Goal: Information Seeking & Learning: Learn about a topic

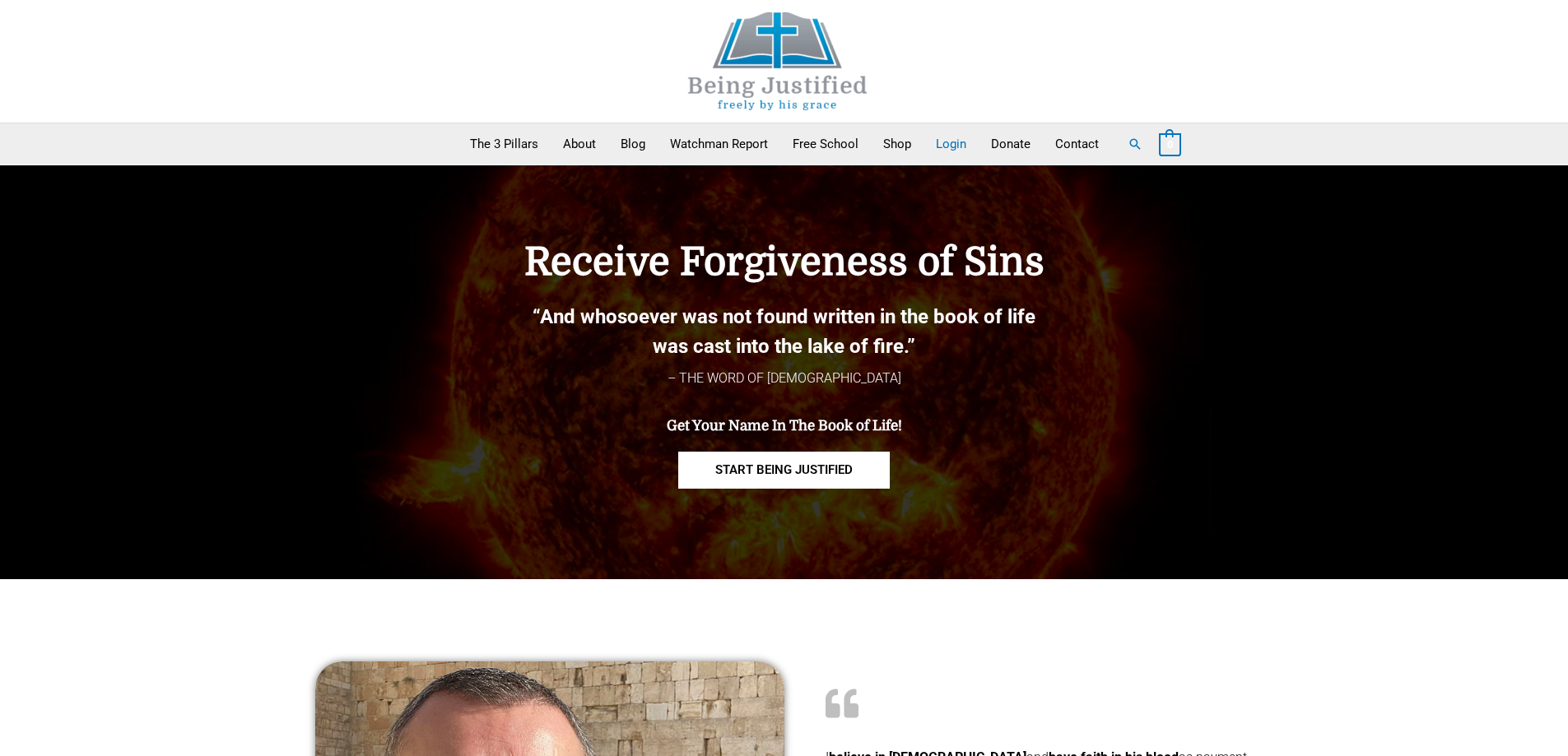
click at [949, 144] on link "Login" at bounding box center [950, 144] width 55 height 41
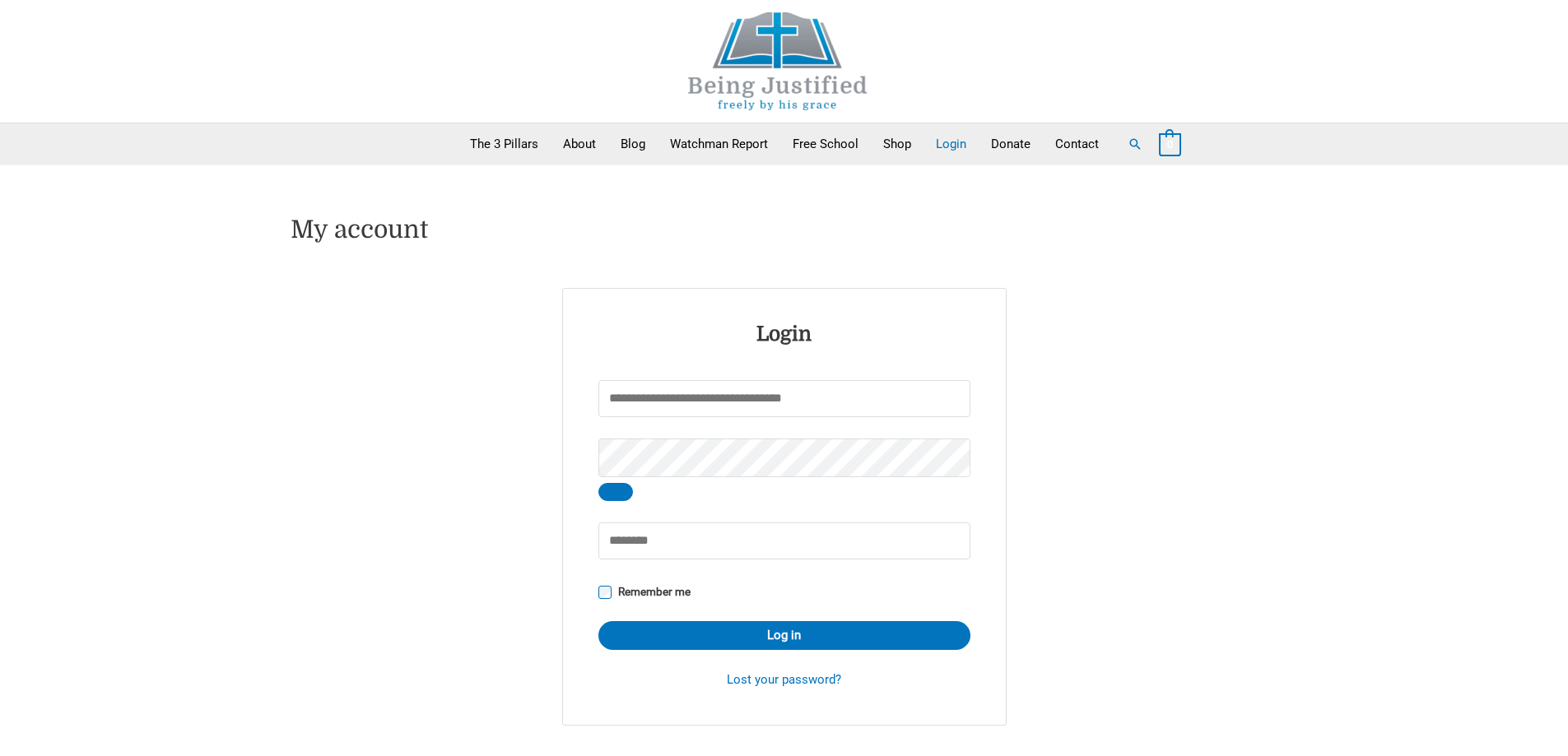
click at [613, 397] on input "Username or email address * Required" at bounding box center [784, 398] width 372 height 37
type input "**********"
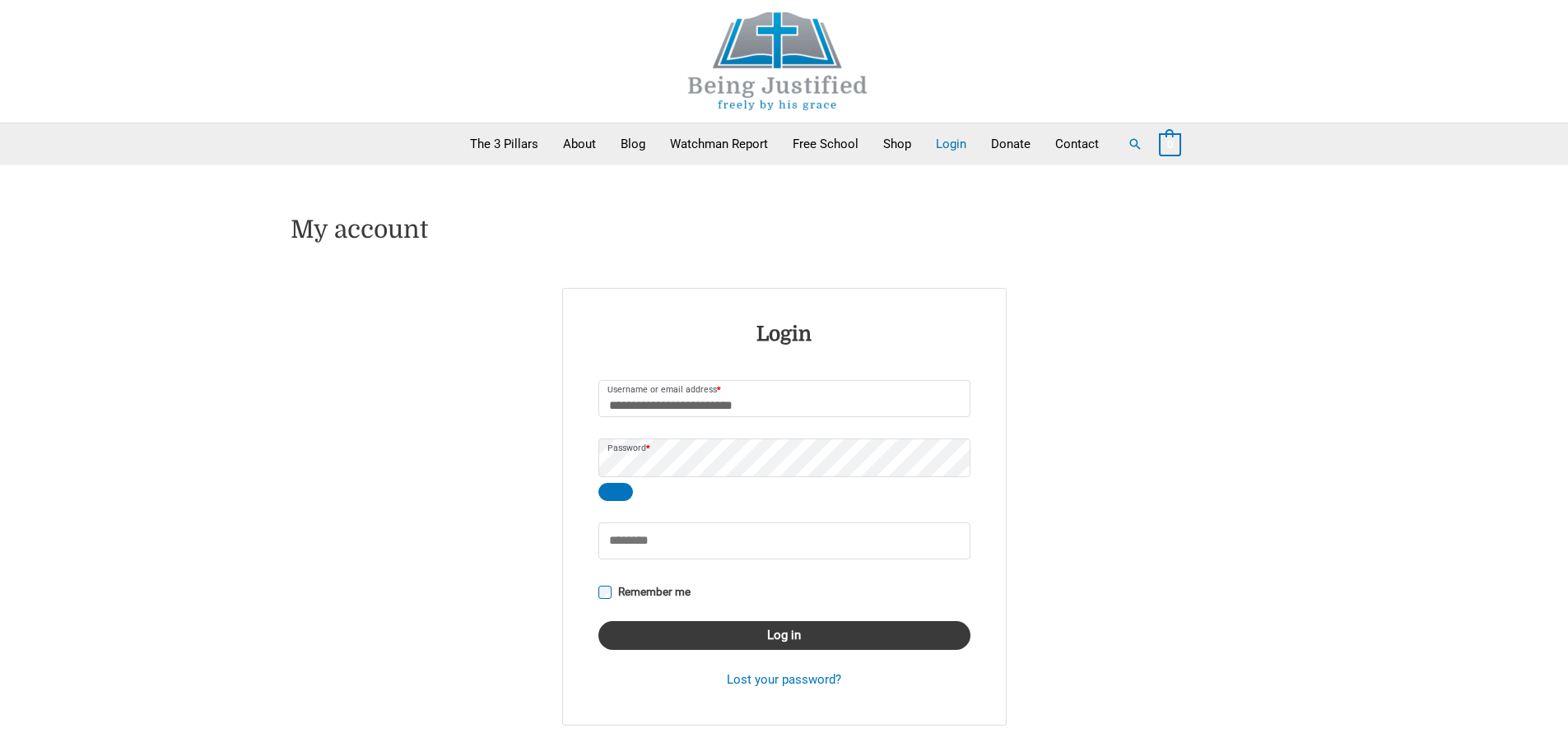
click at [760, 635] on button "Log in" at bounding box center [784, 635] width 372 height 29
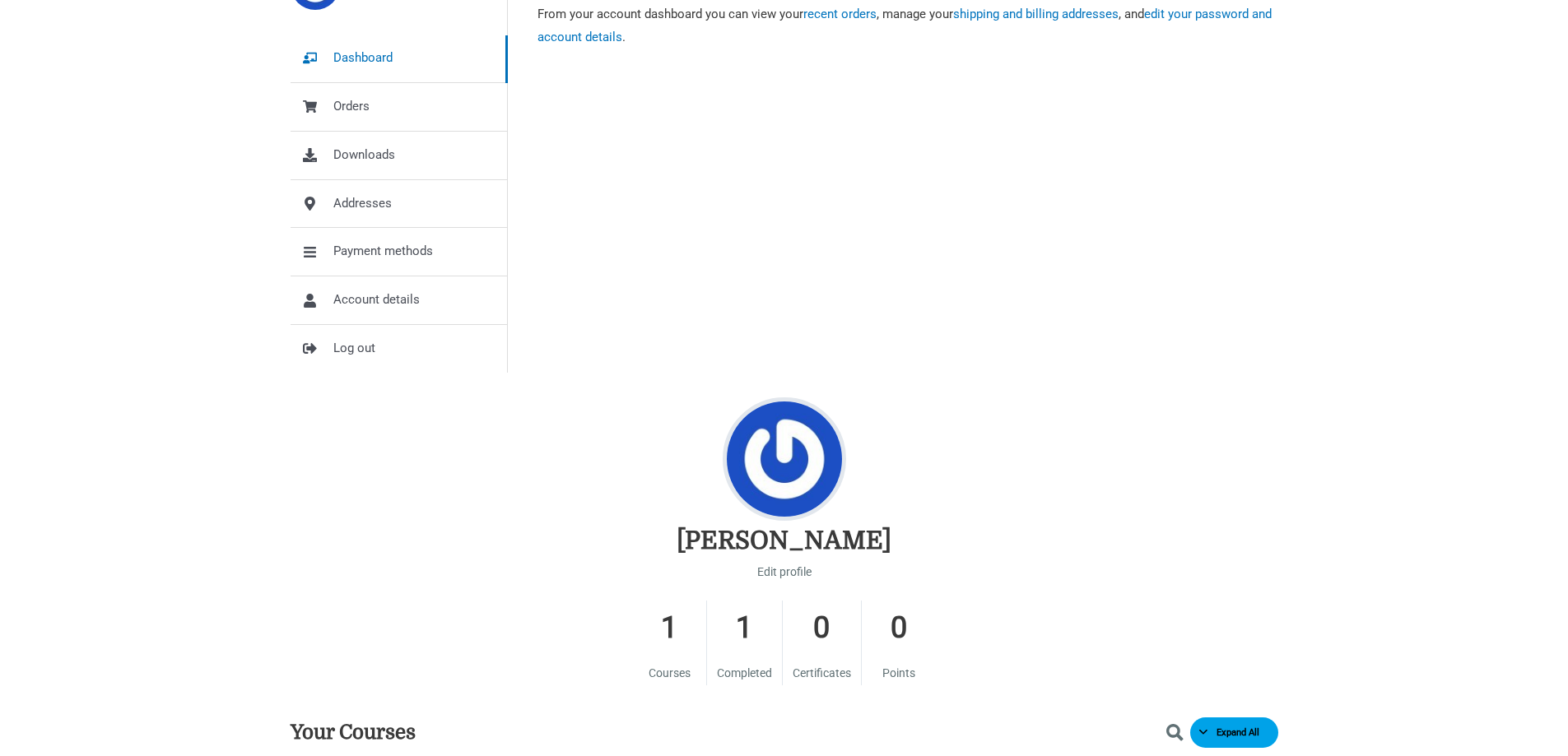
scroll to position [576, 0]
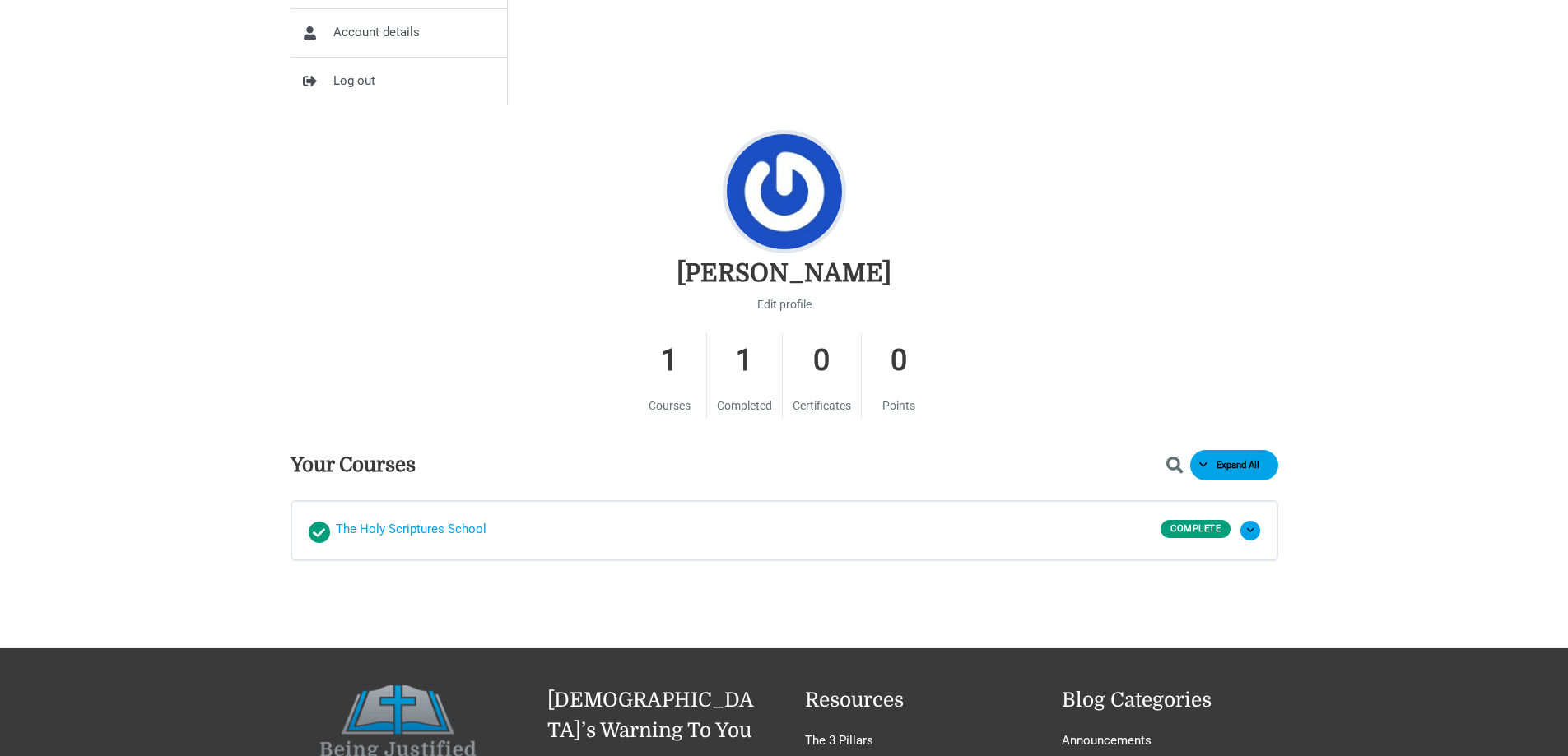
click at [400, 523] on span "The Holy Scriptures School" at bounding box center [411, 530] width 150 height 25
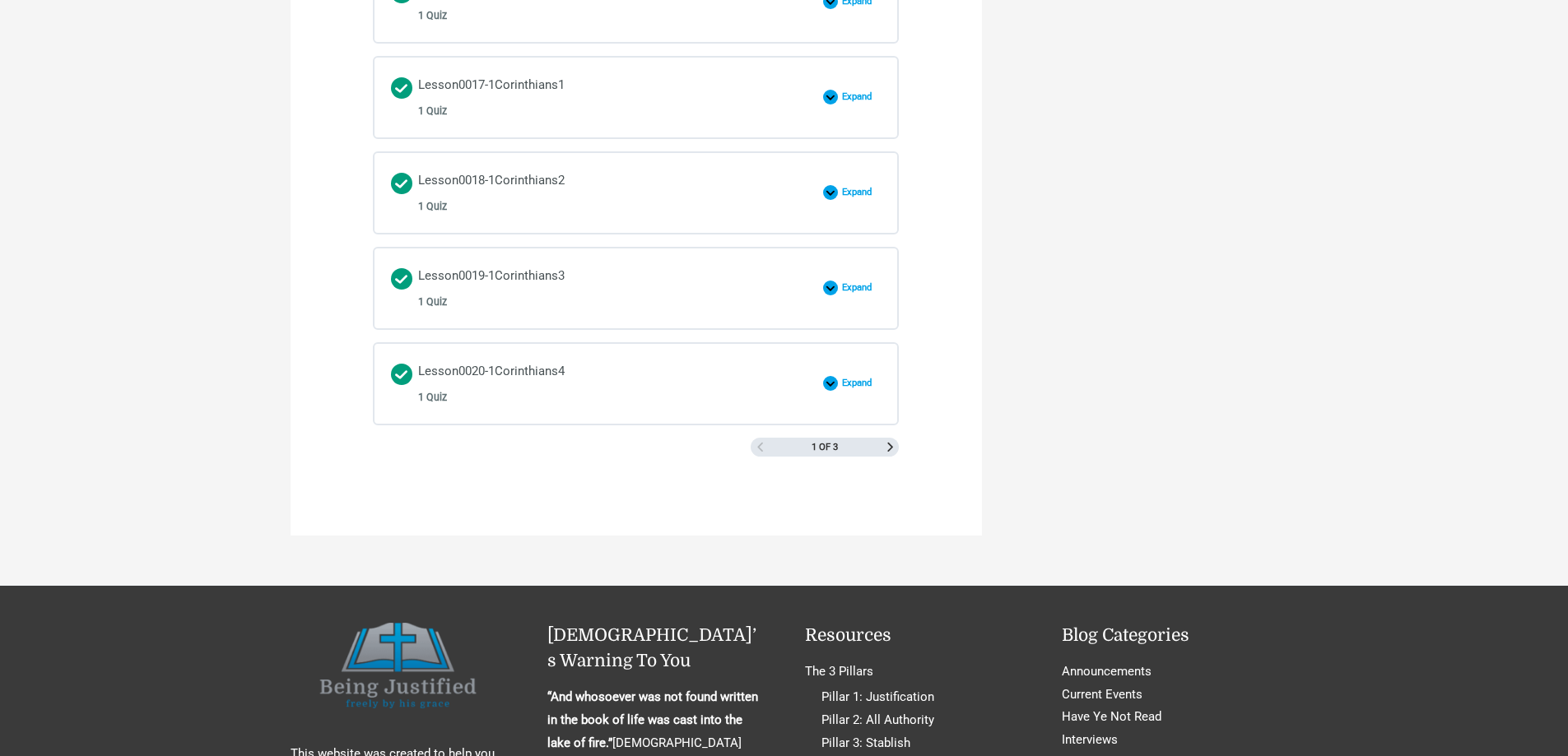
scroll to position [2386, 0]
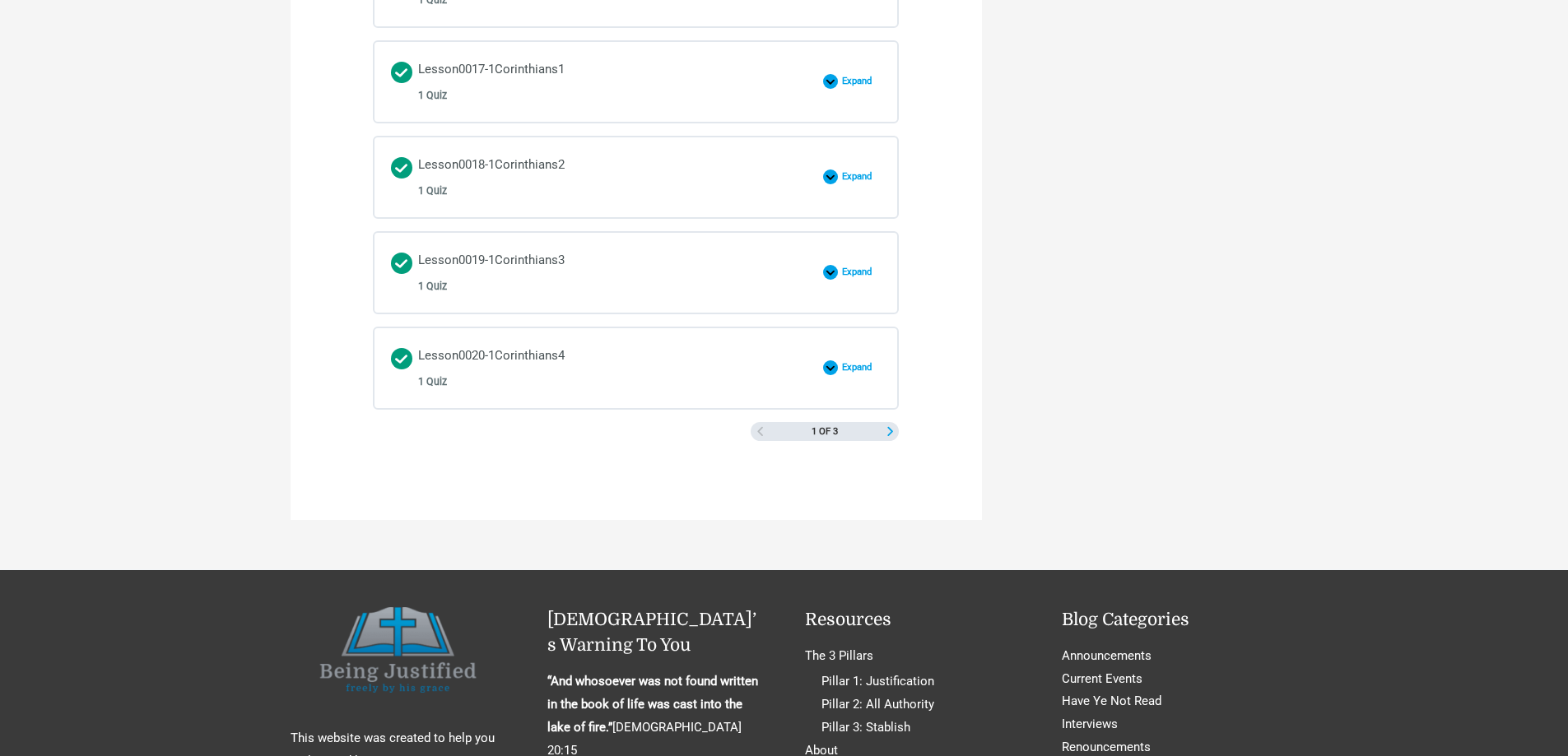
click at [891, 428] on span "Next Page" at bounding box center [890, 432] width 9 height 9
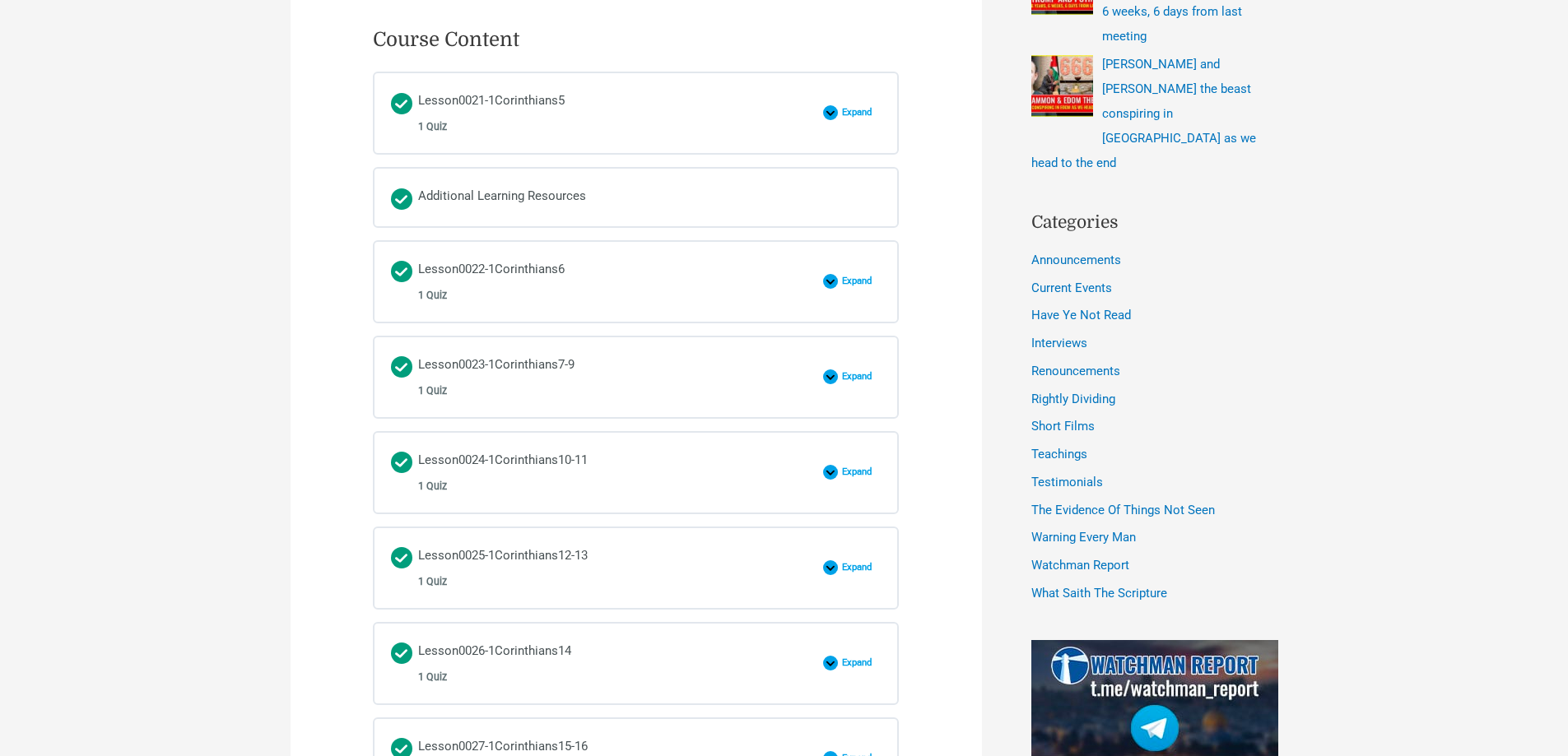
scroll to position [740, 0]
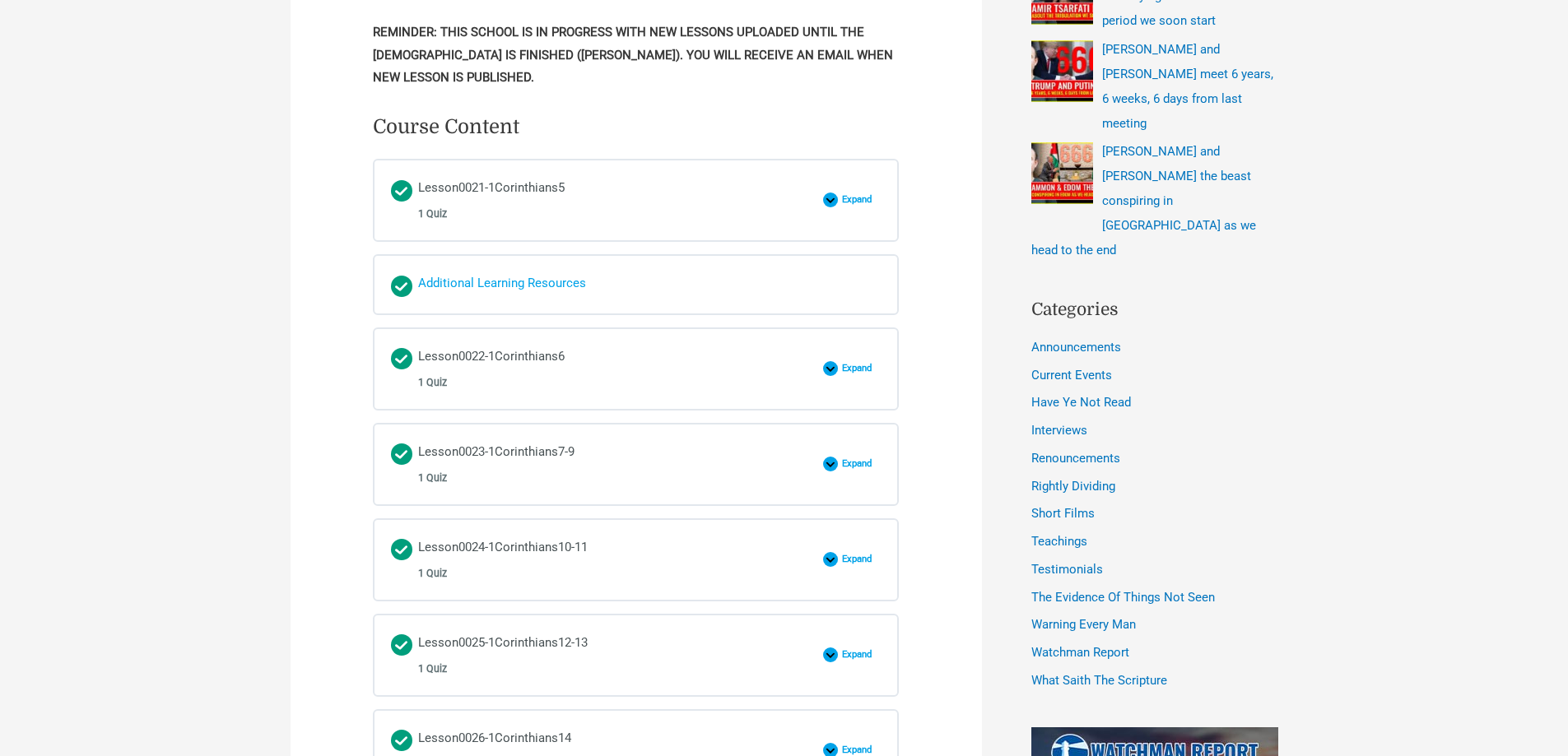
click at [483, 281] on div "Additional Learning Resources" at bounding box center [501, 284] width 168 height 25
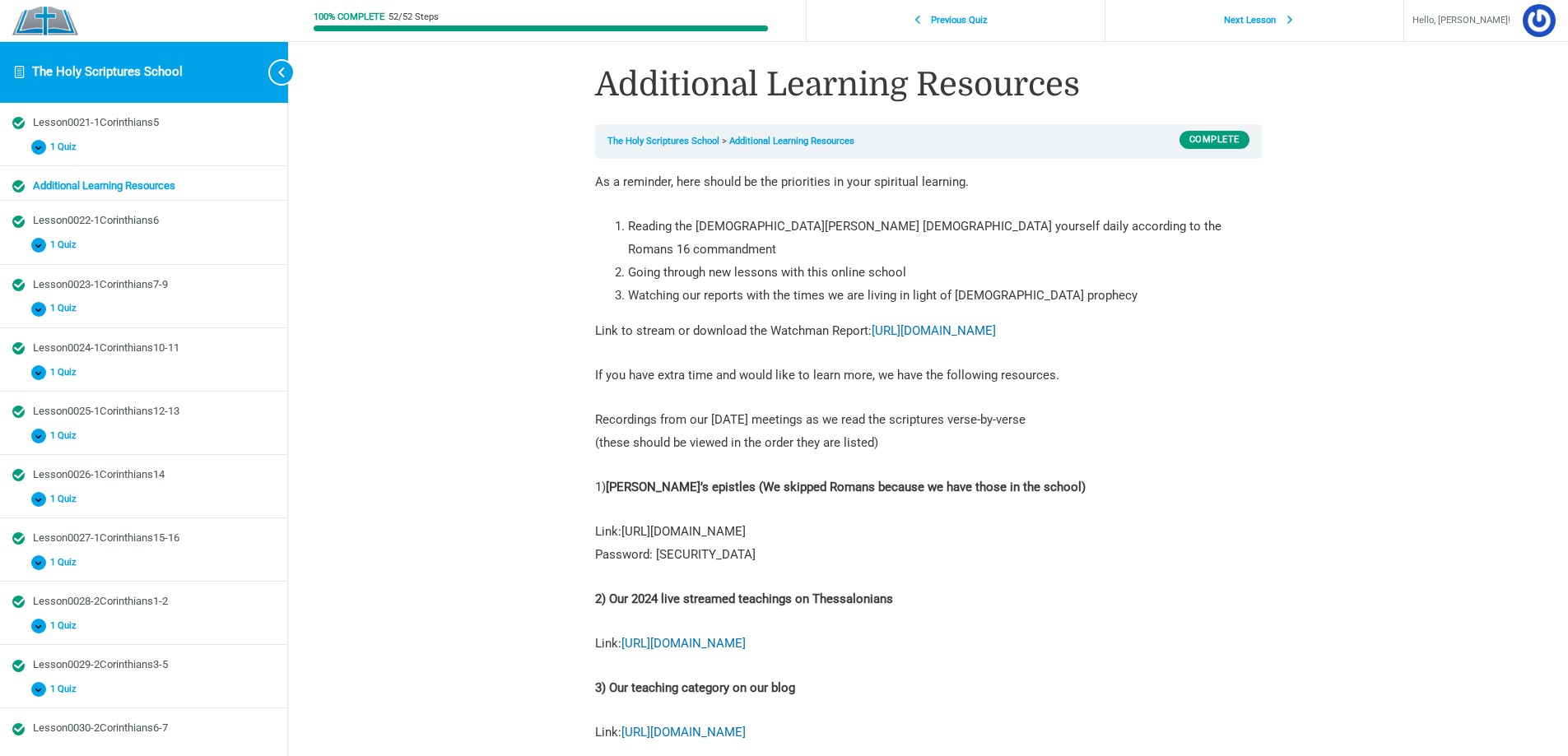
click at [745, 524] on link "https://vimeo.com/showcase/paulsepistles" at bounding box center [683, 532] width 124 height 15
